Goal: Information Seeking & Learning: Learn about a topic

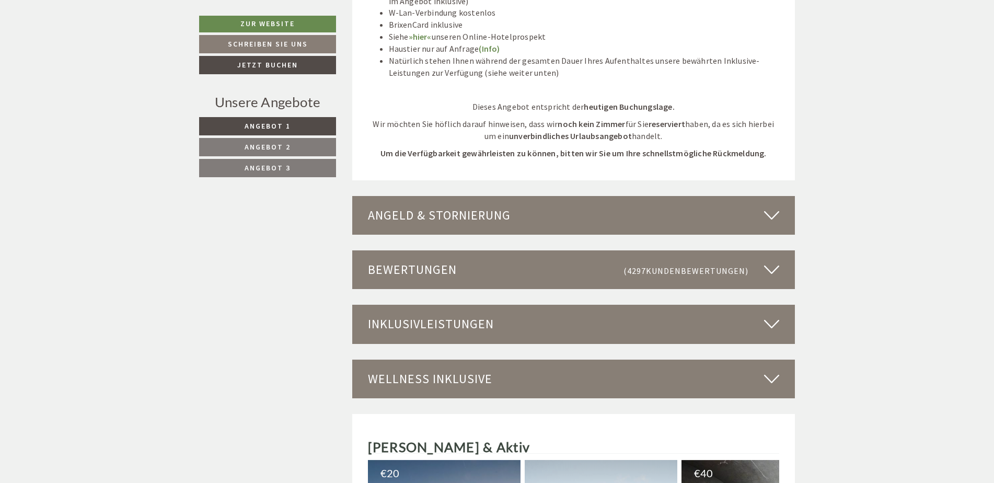
scroll to position [2664, 0]
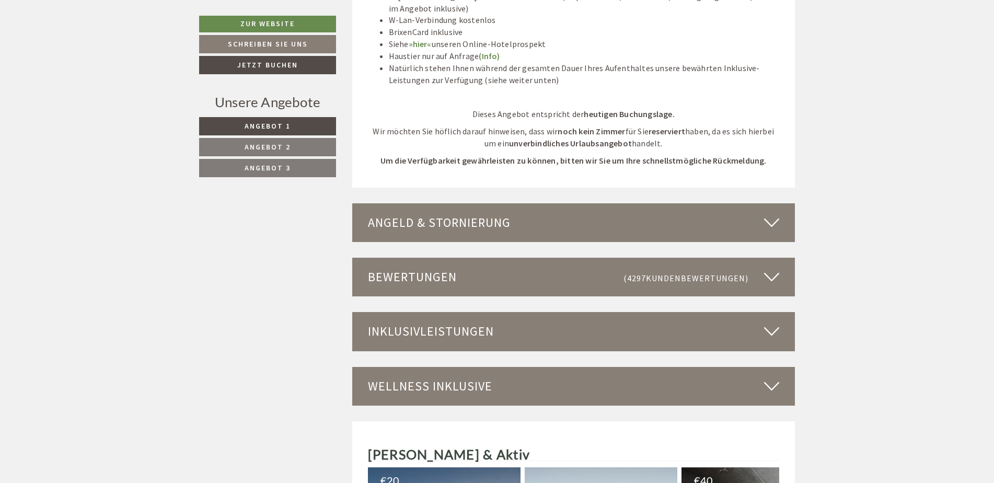
click at [475, 220] on div "Angeld & Stornierung" at bounding box center [573, 222] width 443 height 39
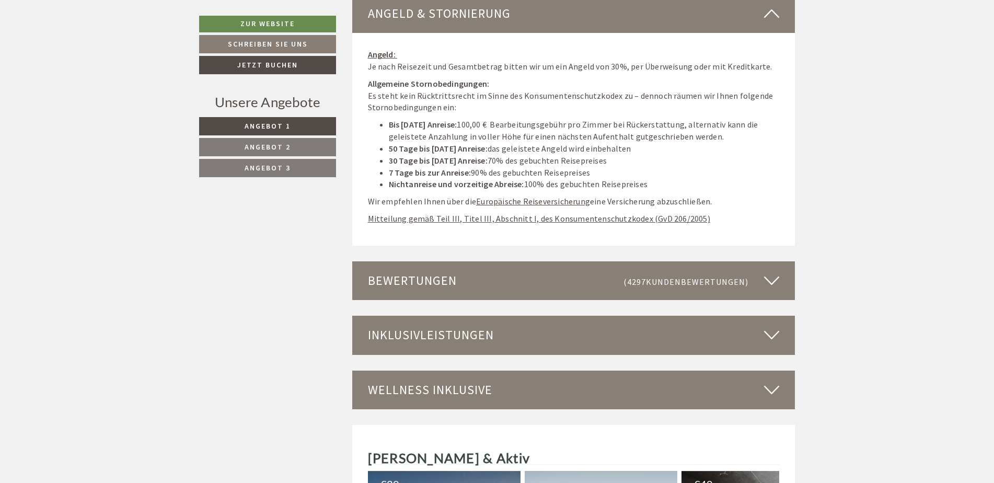
click at [460, 263] on div "Bewertungen (4297 Kundenbewertungen )" at bounding box center [573, 280] width 443 height 39
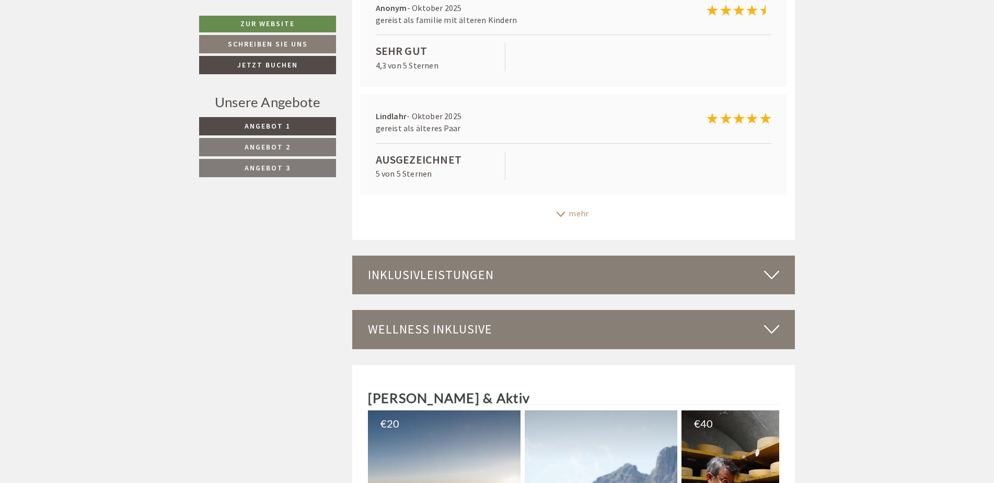
click at [446, 259] on div "Inklusivleistungen" at bounding box center [573, 274] width 443 height 39
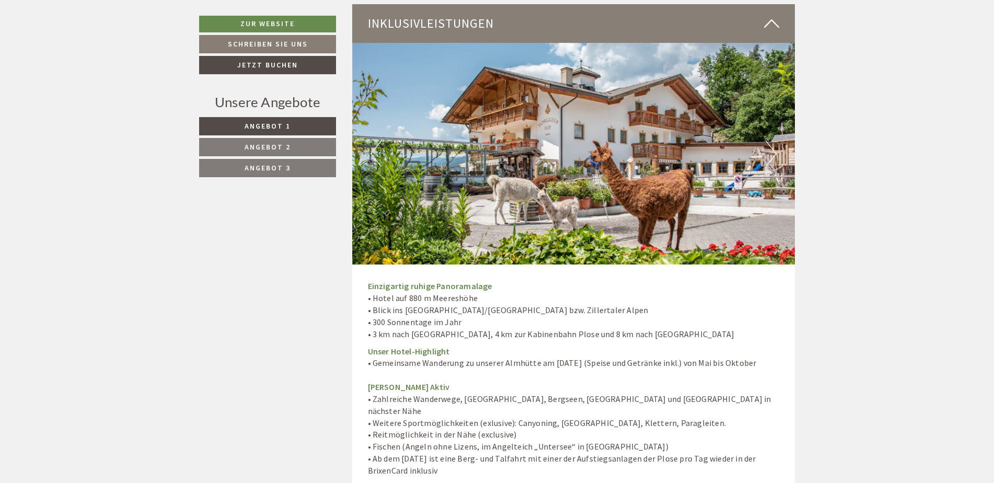
scroll to position [3552, 0]
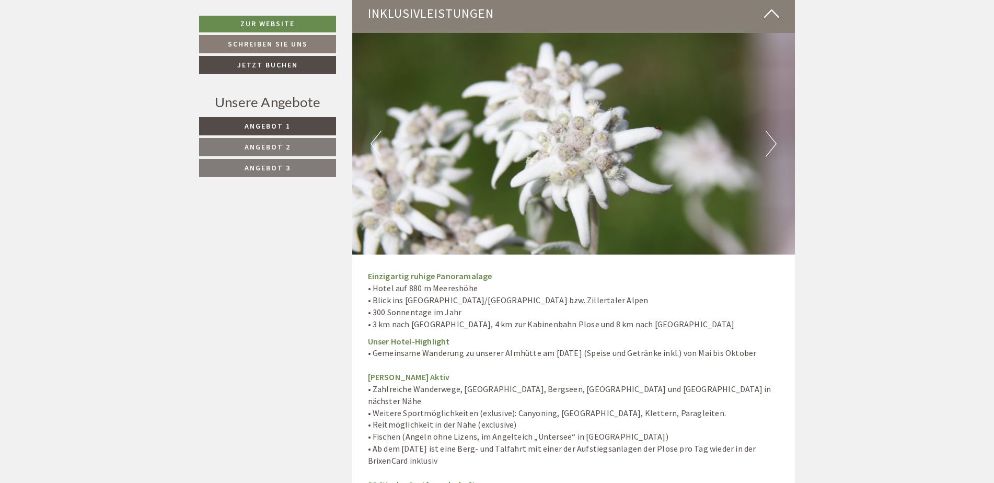
click at [296, 170] on link "Angebot 3" at bounding box center [267, 168] width 137 height 18
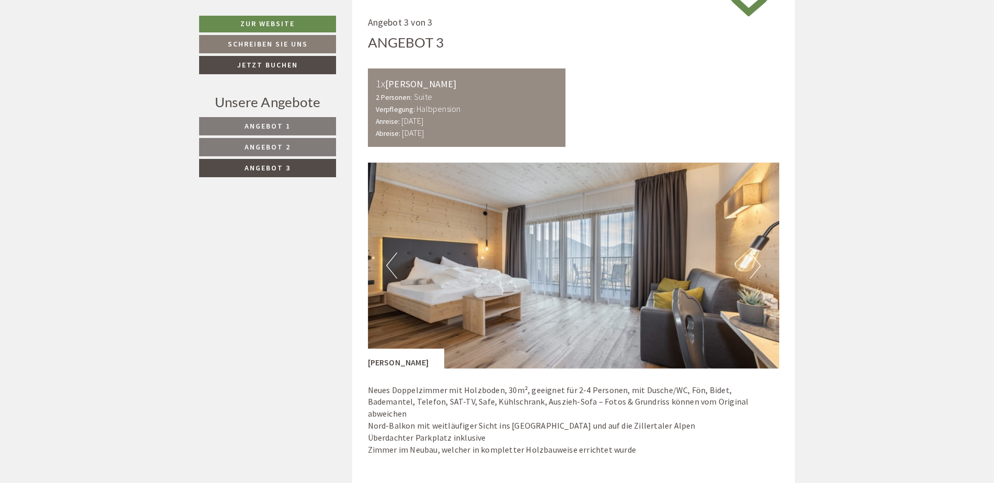
click at [754, 259] on button "Next" at bounding box center [755, 265] width 11 height 26
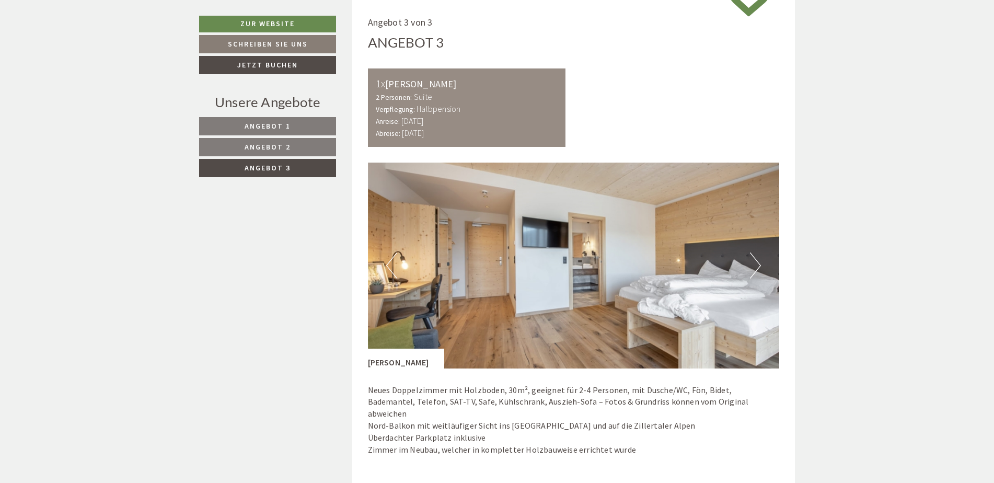
click at [755, 264] on button "Next" at bounding box center [755, 265] width 11 height 26
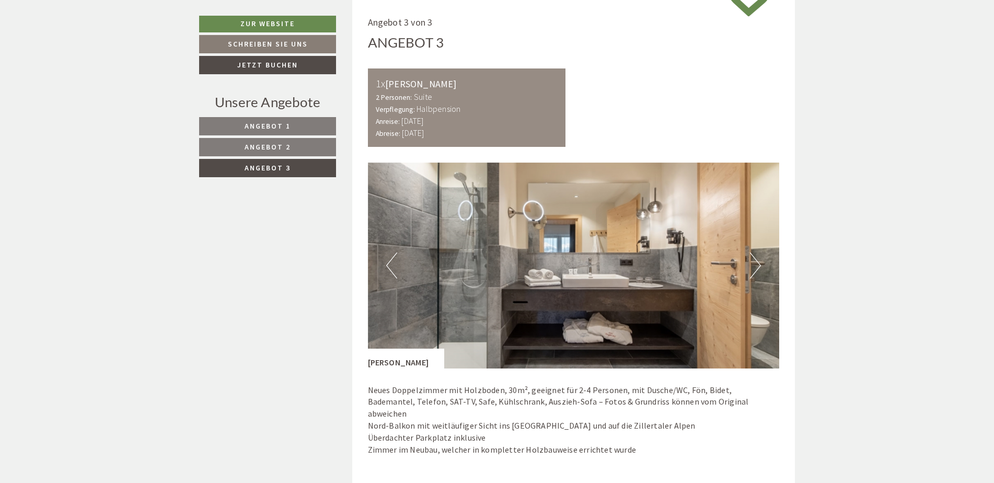
click at [753, 265] on button "Next" at bounding box center [755, 265] width 11 height 26
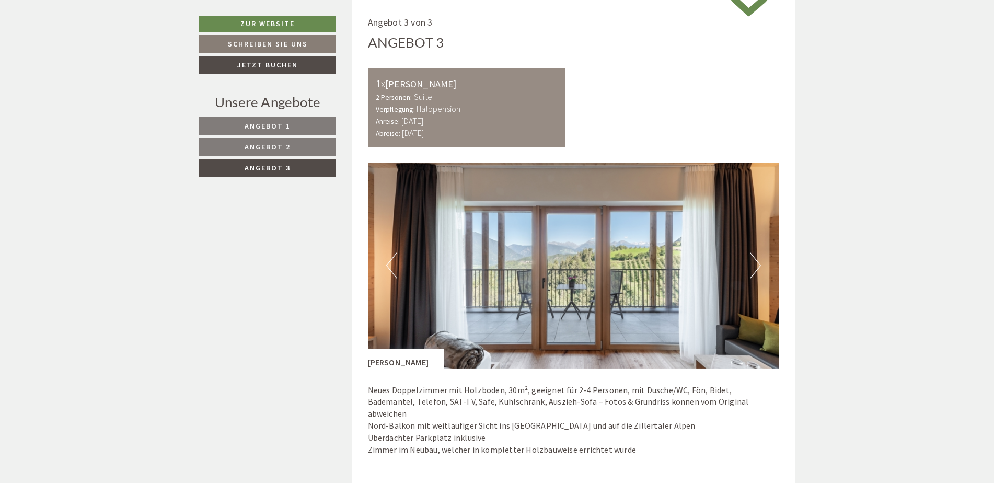
click at [393, 263] on button "Previous" at bounding box center [391, 265] width 11 height 26
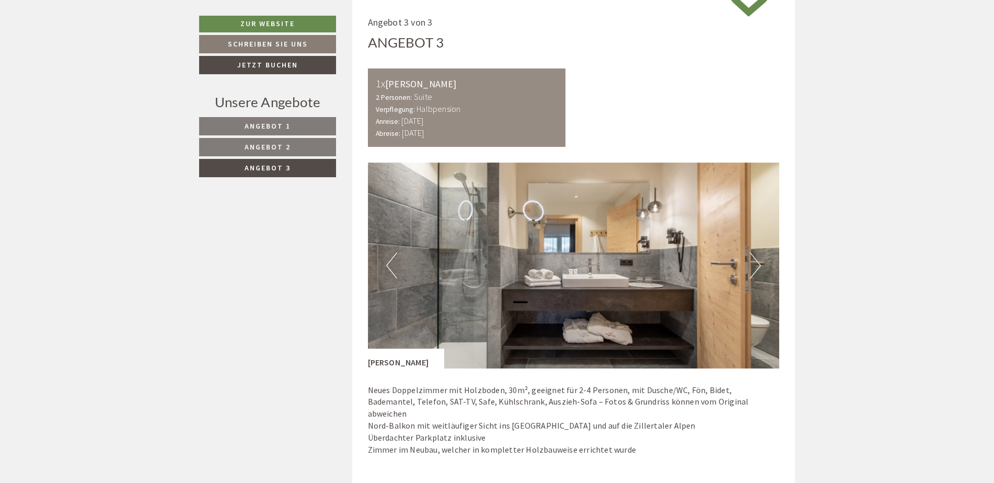
click at [392, 264] on button "Previous" at bounding box center [391, 265] width 11 height 26
click at [392, 265] on button "Previous" at bounding box center [391, 265] width 11 height 26
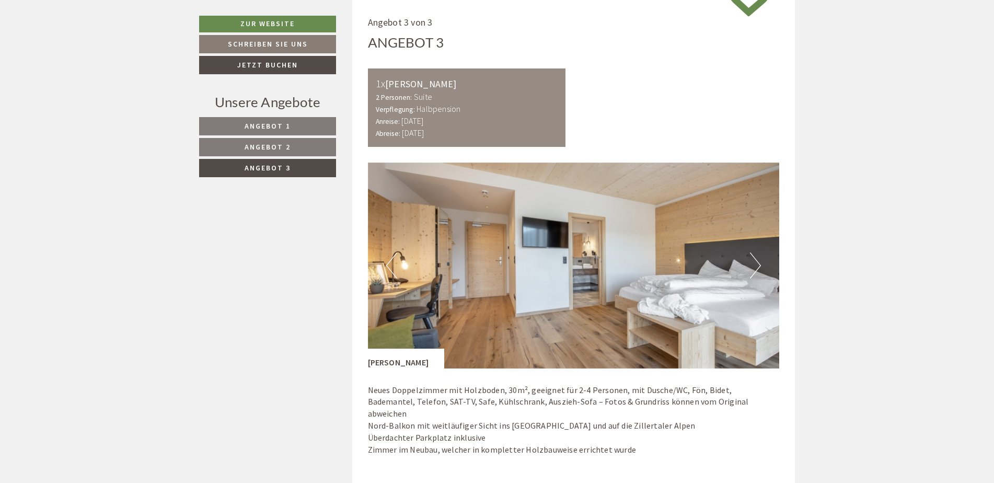
click at [392, 265] on button "Previous" at bounding box center [391, 265] width 11 height 26
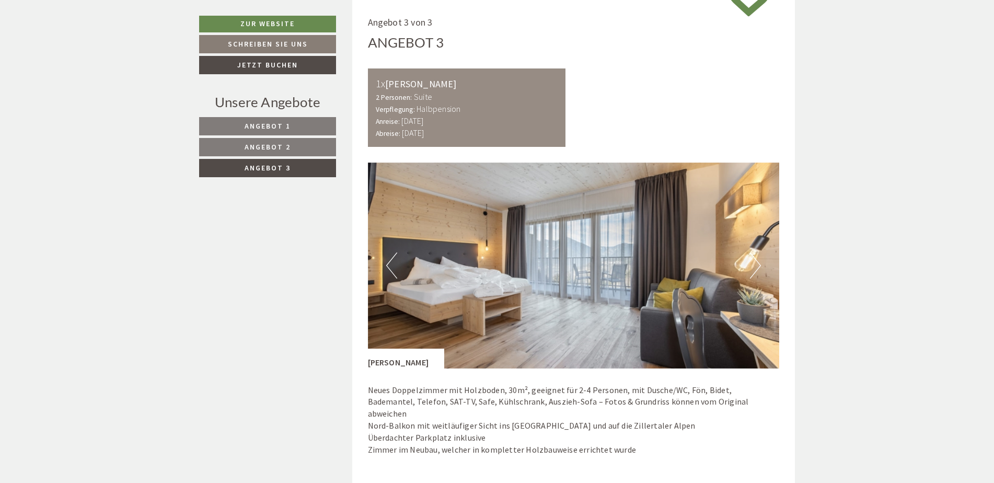
click at [759, 263] on button "Next" at bounding box center [755, 265] width 11 height 26
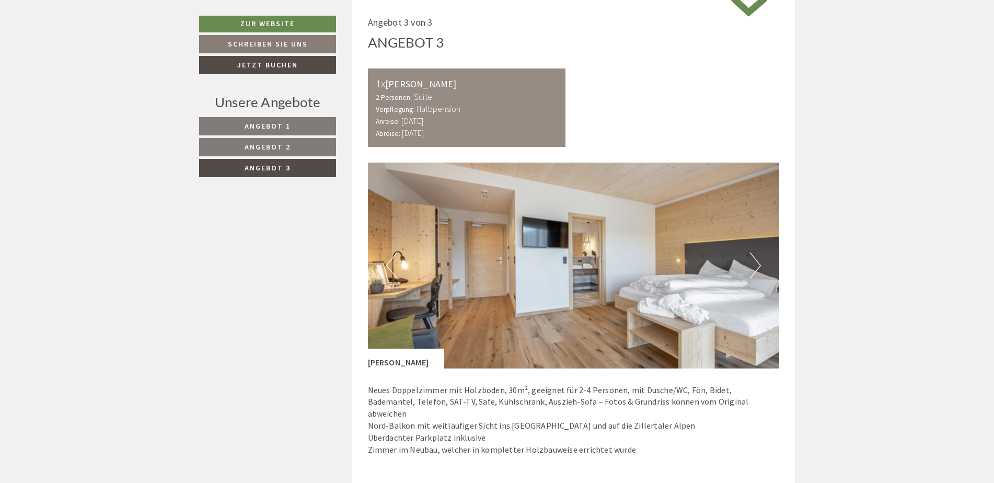
click at [759, 264] on button "Next" at bounding box center [755, 265] width 11 height 26
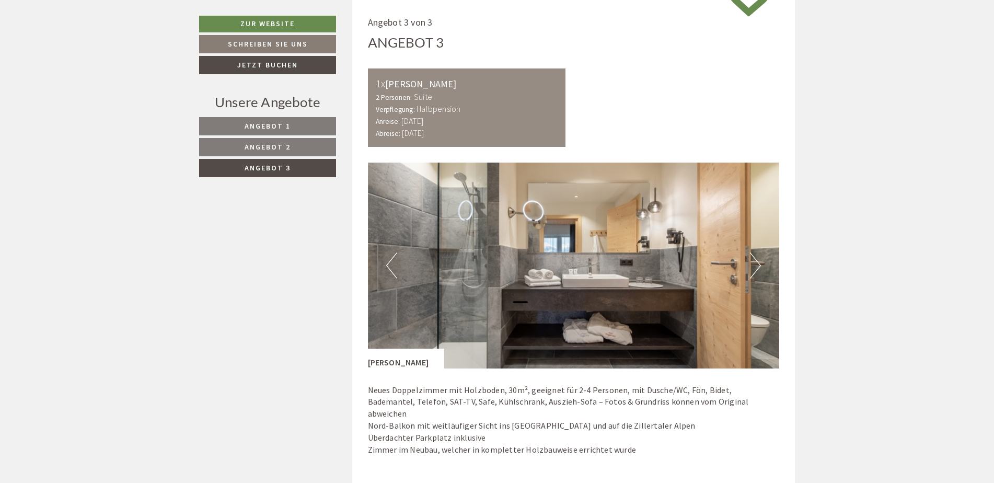
click at [759, 264] on button "Next" at bounding box center [755, 265] width 11 height 26
click at [757, 264] on button "Next" at bounding box center [755, 265] width 11 height 26
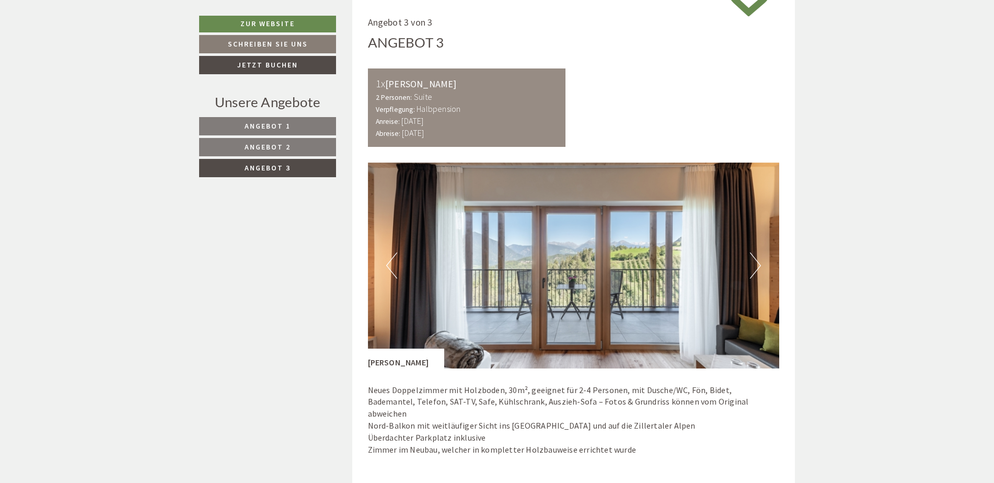
click at [327, 146] on link "Angebot 2" at bounding box center [267, 147] width 137 height 18
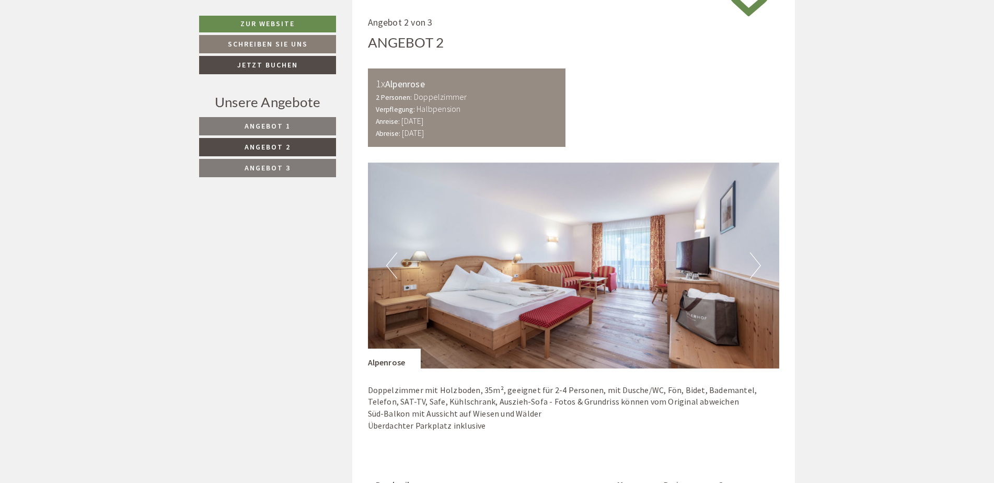
click at [761, 268] on img at bounding box center [574, 265] width 412 height 206
click at [756, 263] on button "Next" at bounding box center [755, 265] width 11 height 26
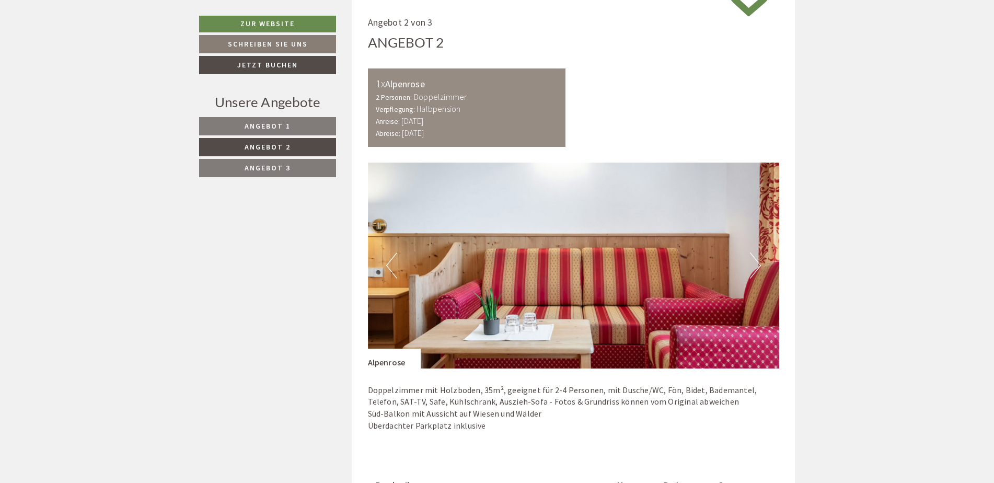
click at [755, 264] on button "Next" at bounding box center [755, 265] width 11 height 26
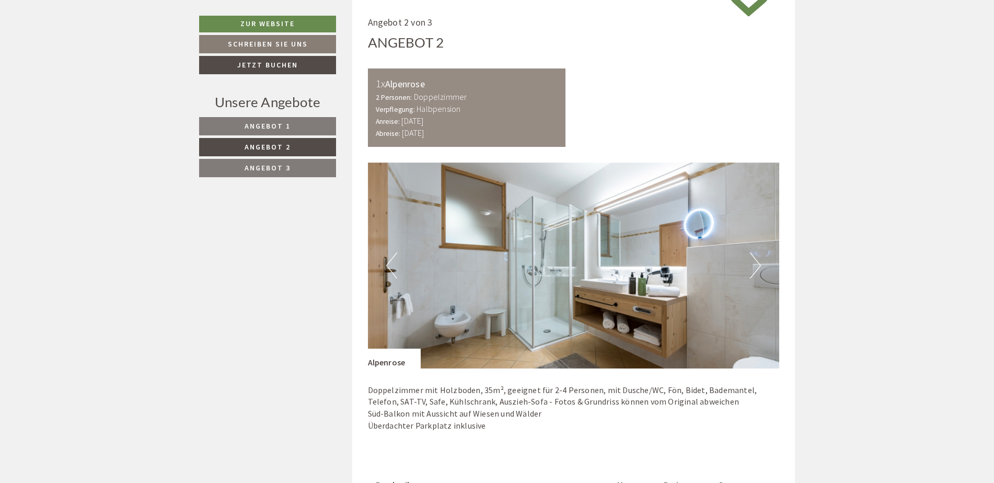
click at [759, 263] on button "Next" at bounding box center [755, 265] width 11 height 26
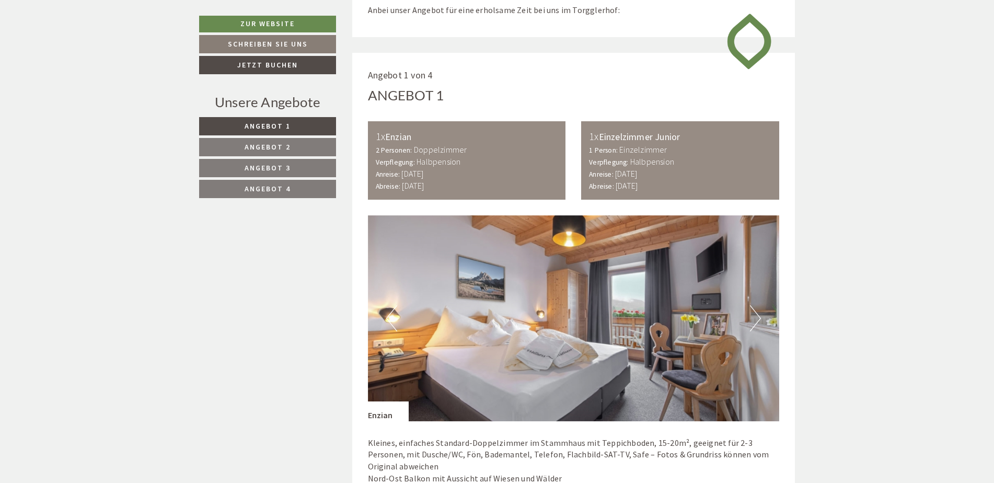
click at [277, 191] on span "Angebot 4" at bounding box center [267, 188] width 46 height 9
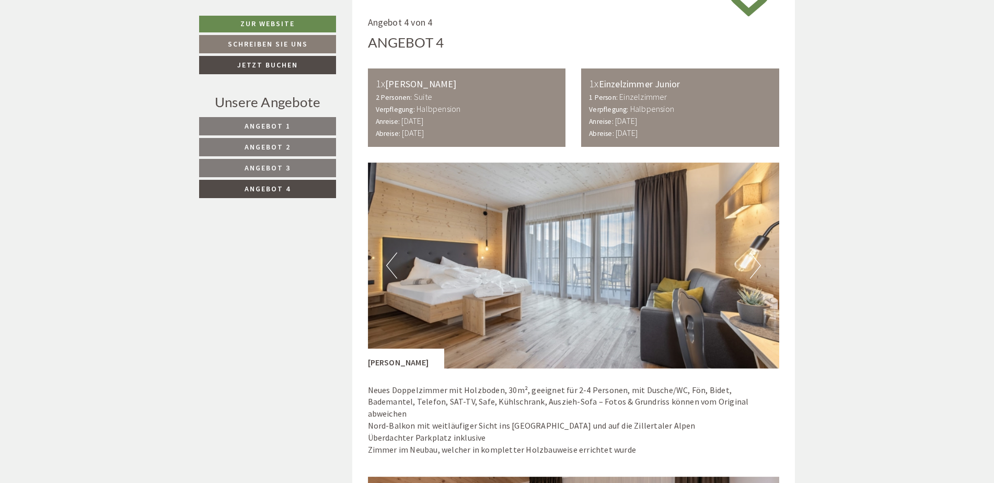
click at [252, 169] on span "Angebot 3" at bounding box center [267, 167] width 46 height 9
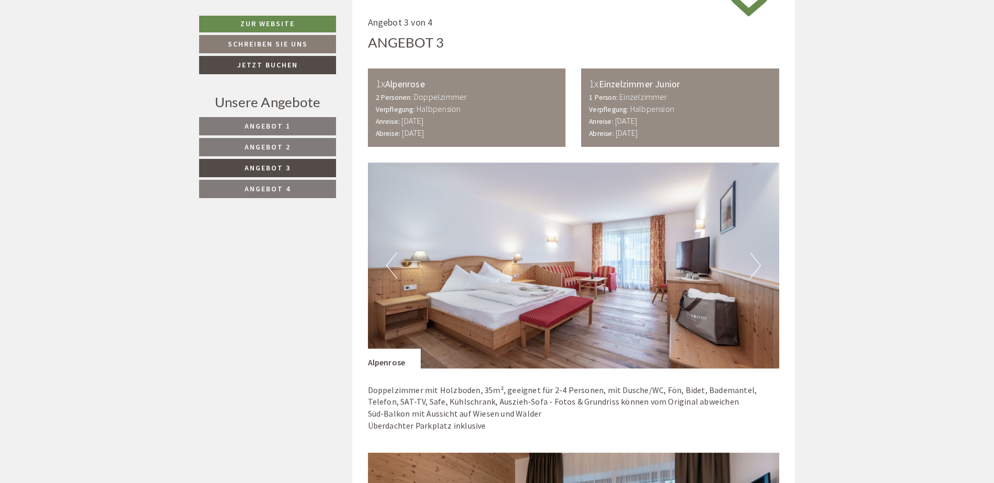
click at [250, 177] on link "Angebot 3" at bounding box center [267, 168] width 137 height 18
